Goal: Information Seeking & Learning: Learn about a topic

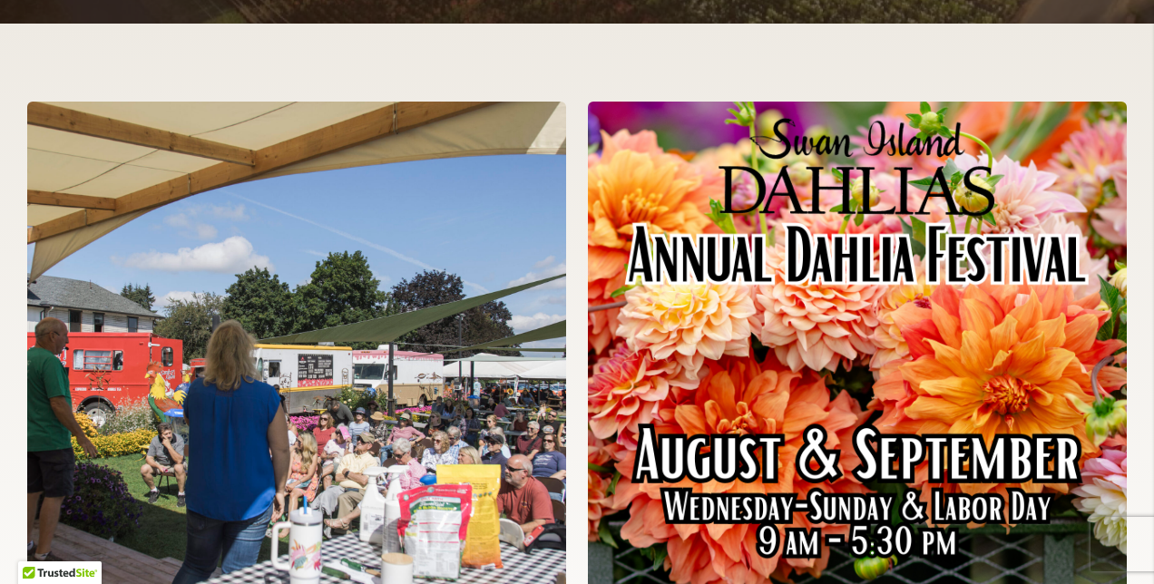
scroll to position [3950, 0]
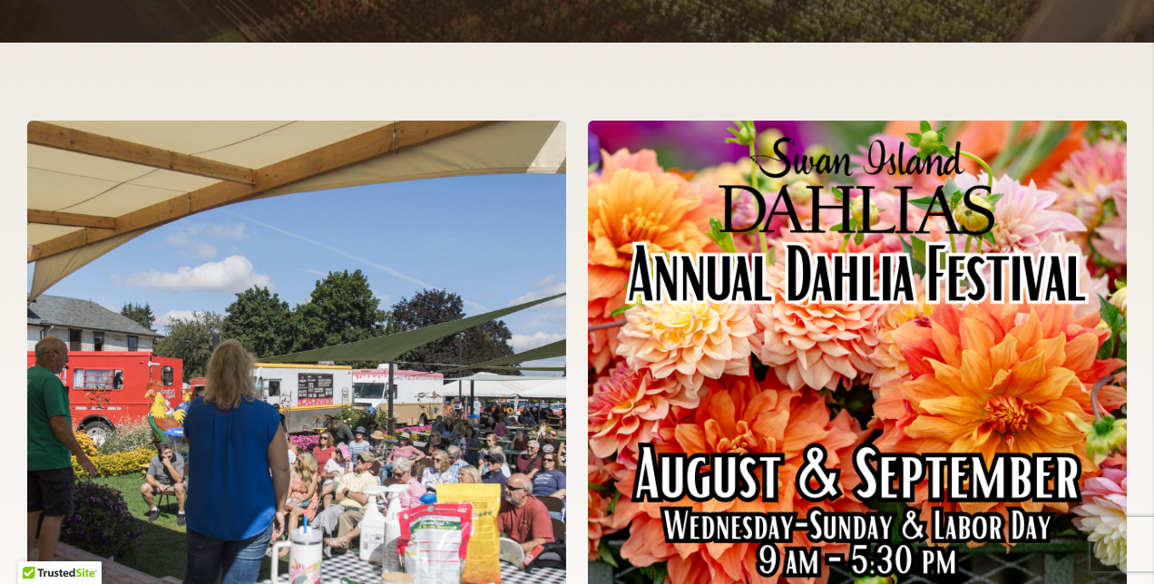
click at [782, 499] on img at bounding box center [857, 393] width 539 height 544
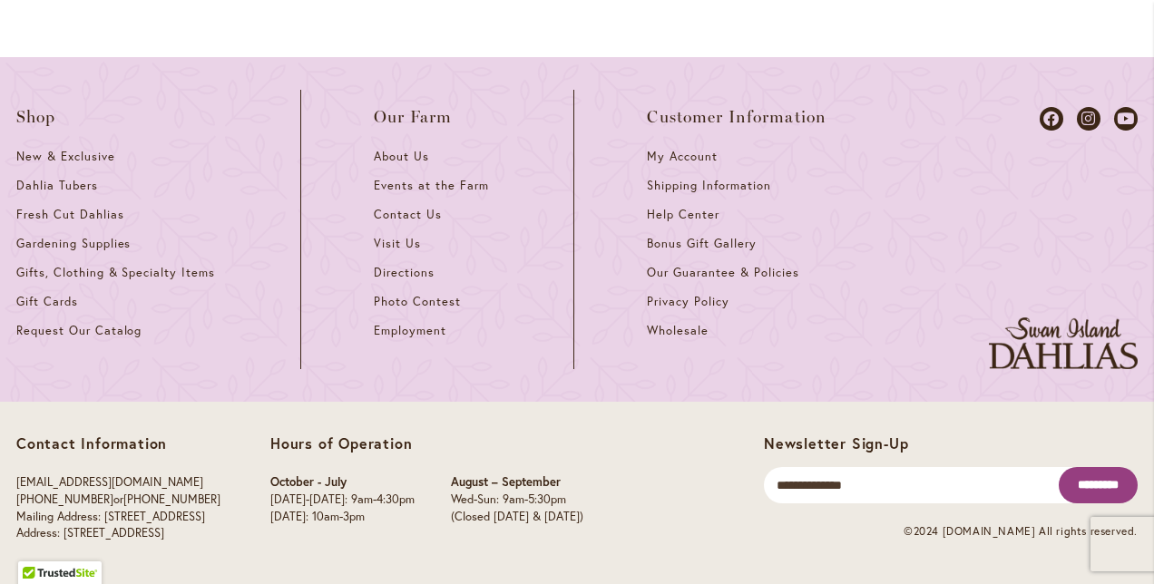
scroll to position [2119, 0]
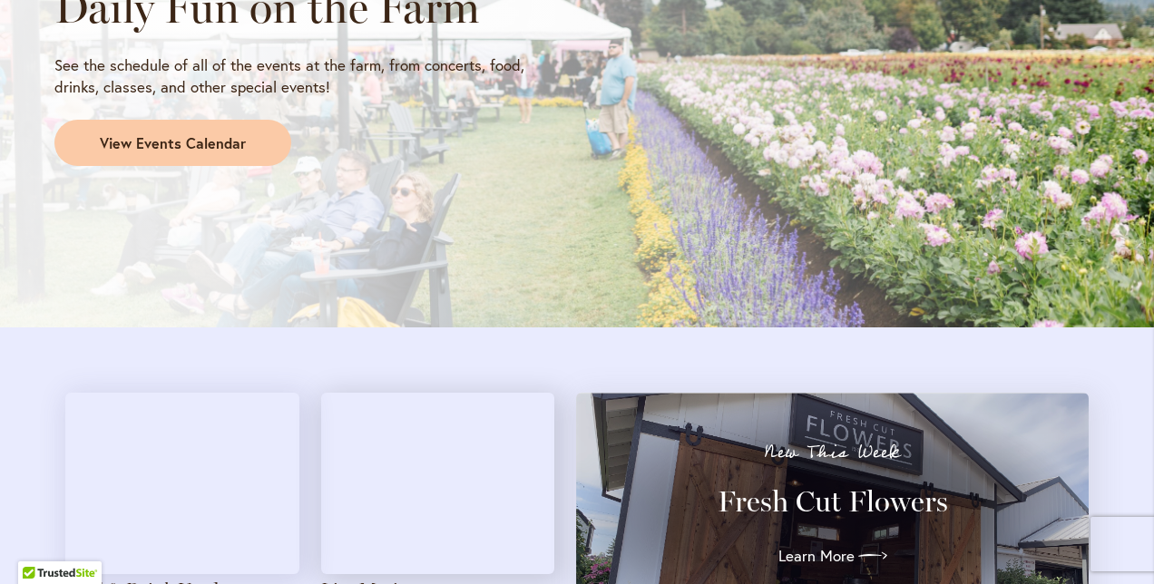
scroll to position [1569, 0]
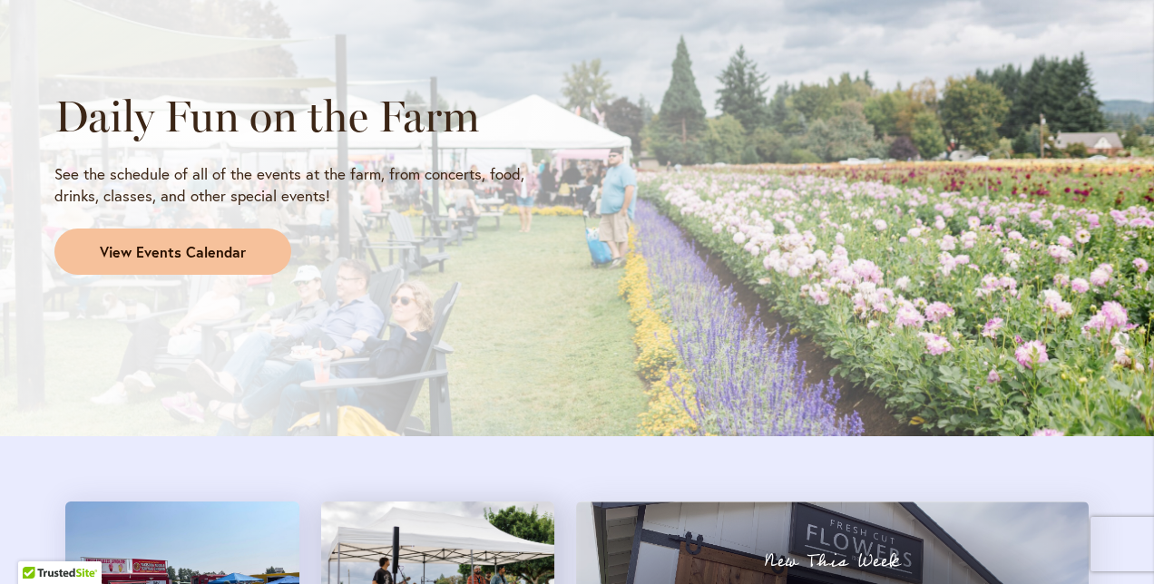
click at [154, 249] on span "View Events Calendar" at bounding box center [173, 252] width 146 height 21
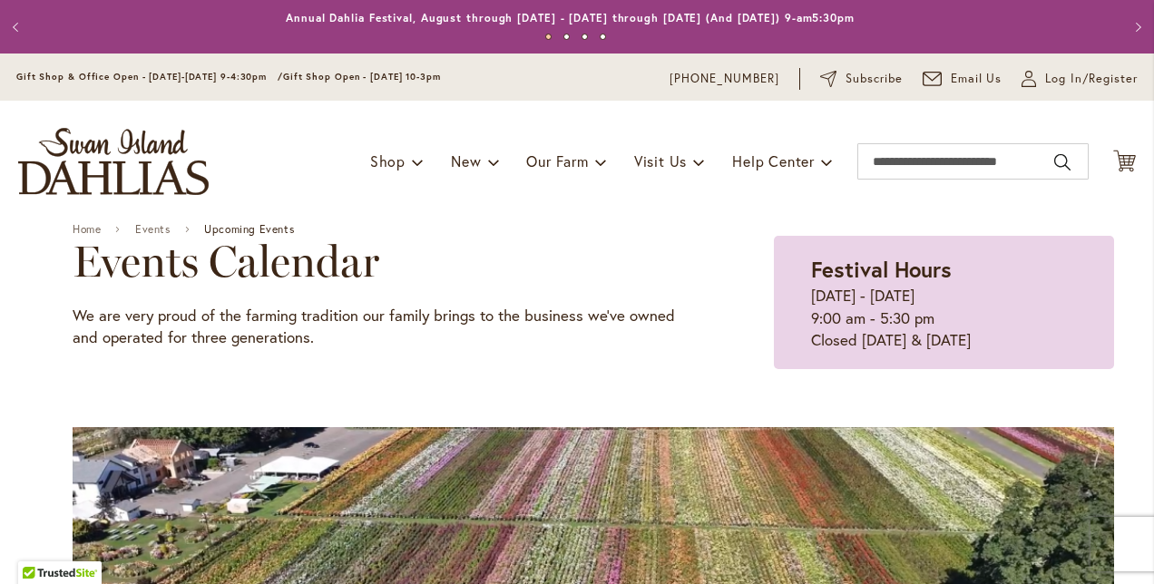
click at [103, 165] on img "store logo" at bounding box center [113, 161] width 190 height 67
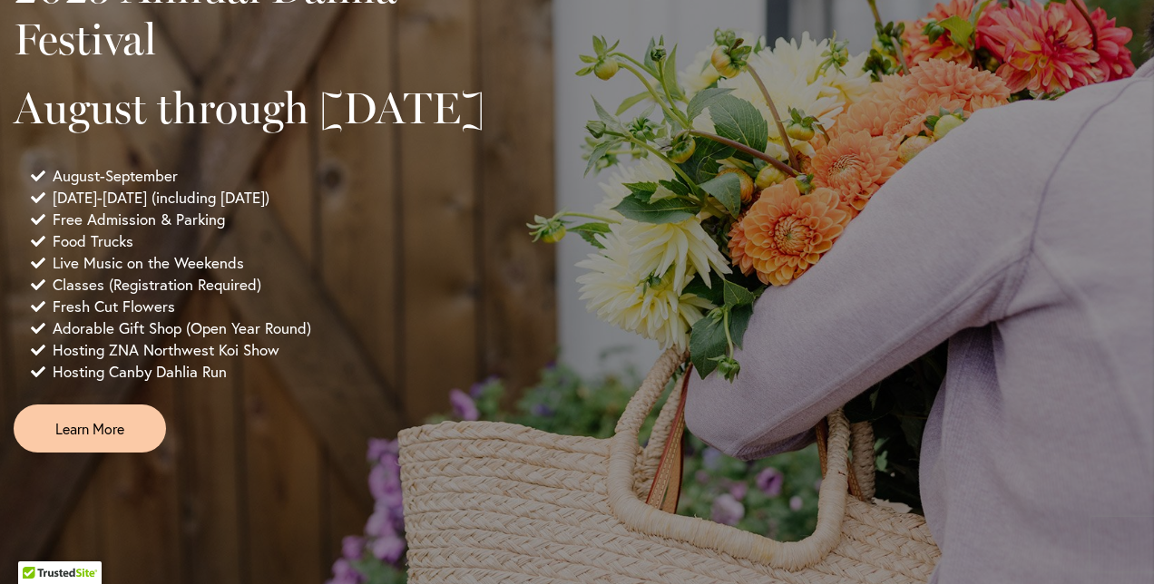
scroll to position [1361, 0]
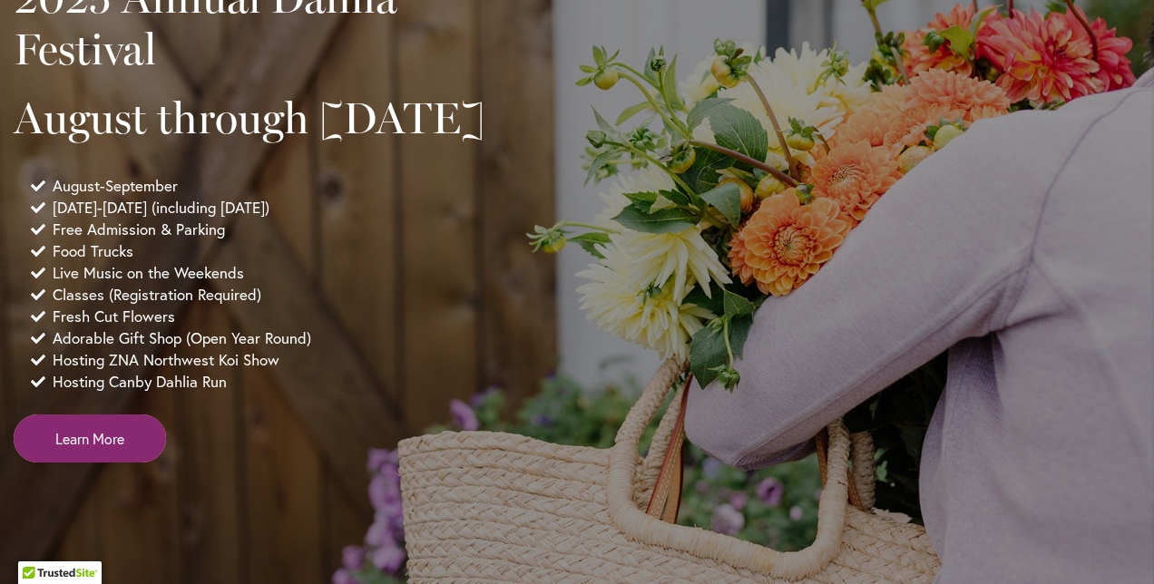
click at [82, 449] on span "Learn More" at bounding box center [89, 438] width 69 height 21
